Goal: Information Seeking & Learning: Find specific page/section

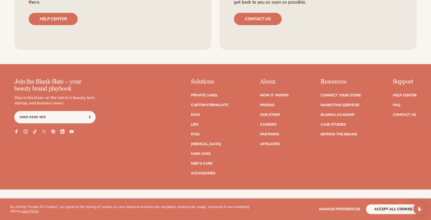
scroll to position [955, 0]
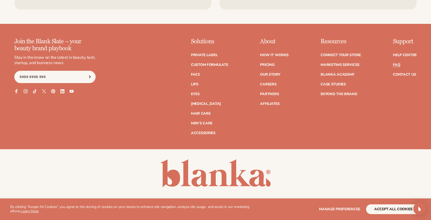
click at [398, 64] on link "FAQ" at bounding box center [396, 65] width 7 height 4
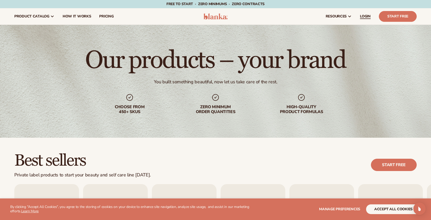
click at [367, 17] on span "LOGIN" at bounding box center [365, 16] width 11 height 4
